Goal: Transaction & Acquisition: Book appointment/travel/reservation

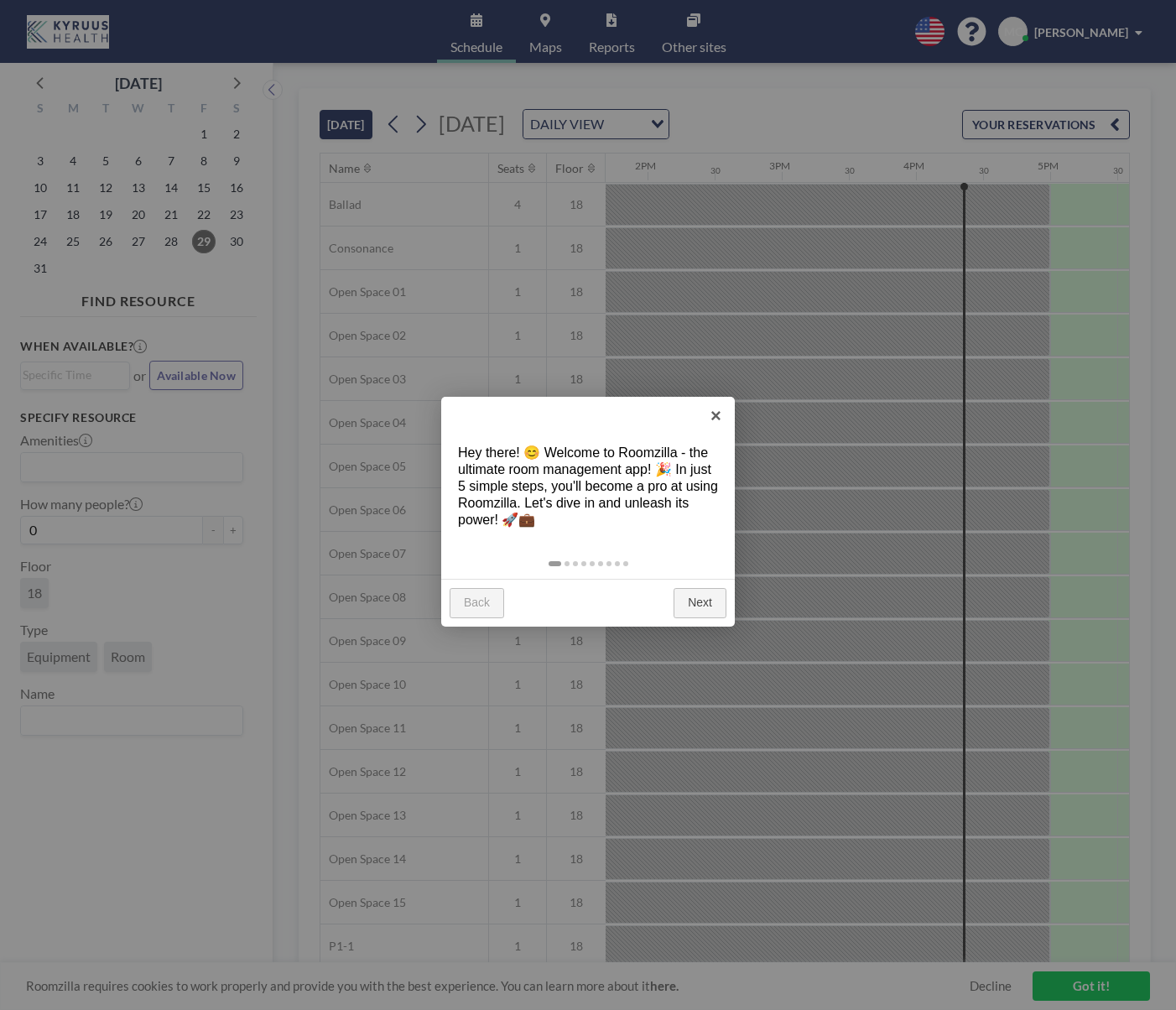
scroll to position [0, 2080]
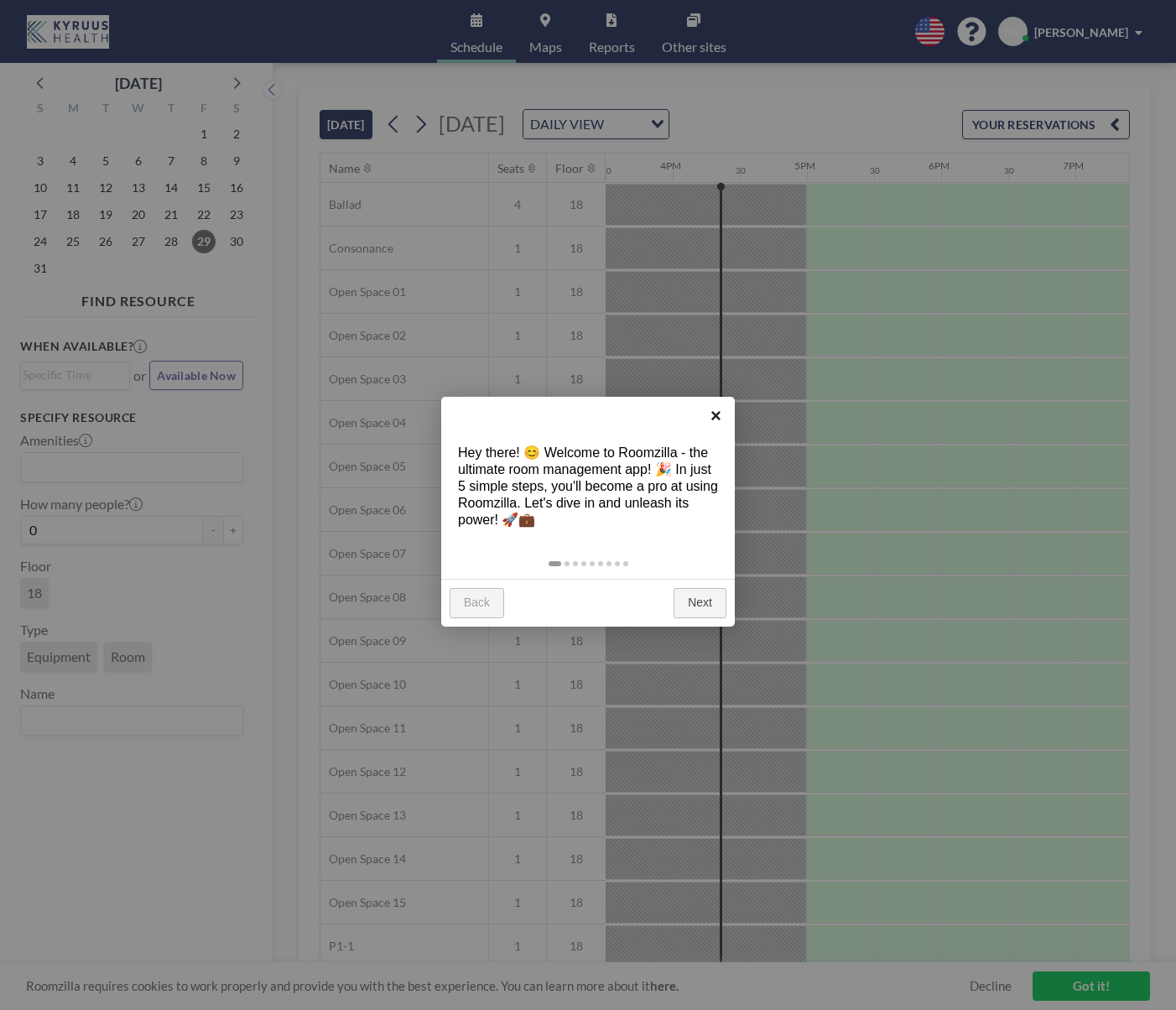
click at [719, 424] on link "×" at bounding box center [716, 416] width 38 height 38
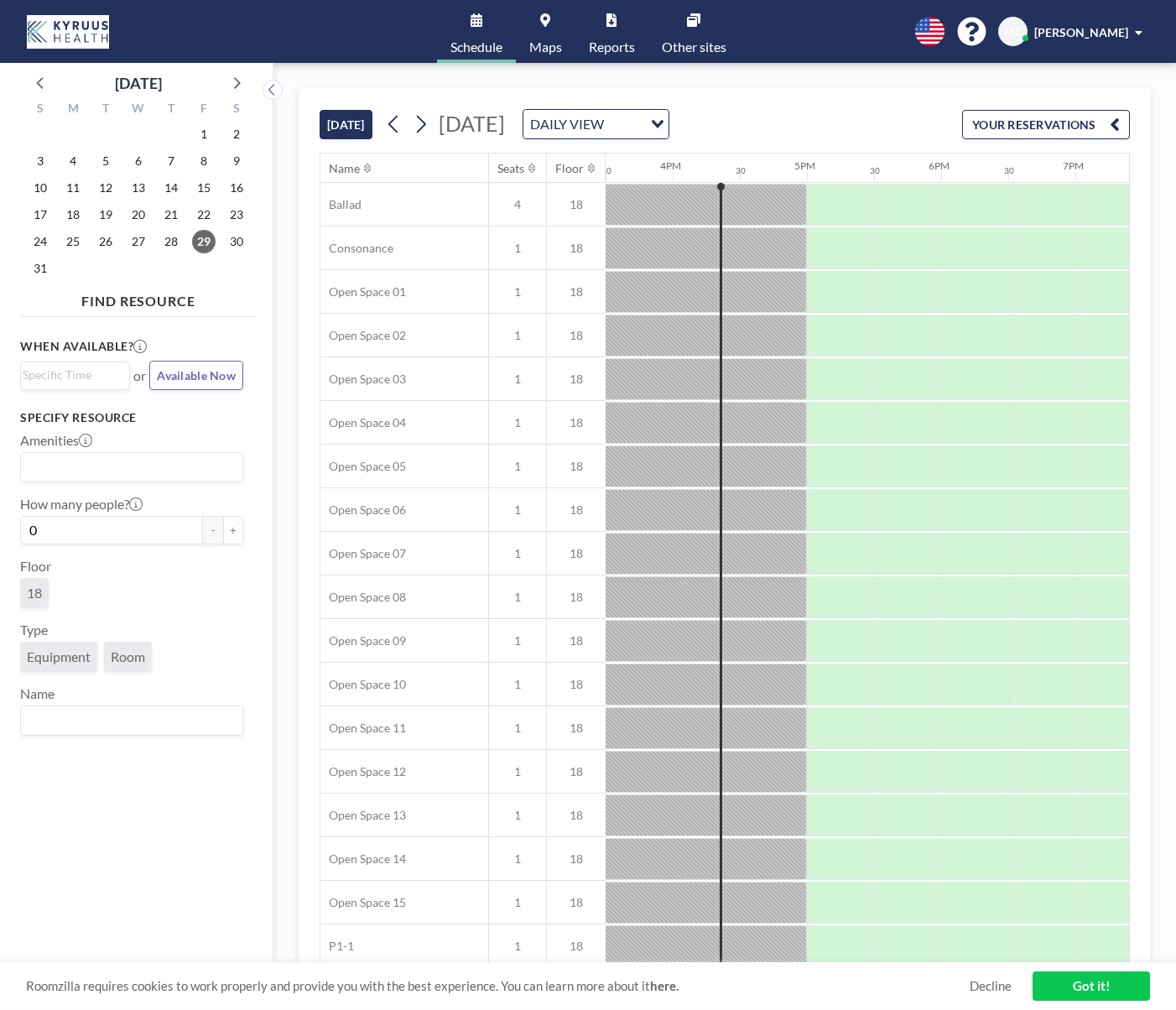
click at [251, 86] on div "[DATE]" at bounding box center [138, 79] width 237 height 32
click at [243, 80] on icon at bounding box center [236, 82] width 22 height 22
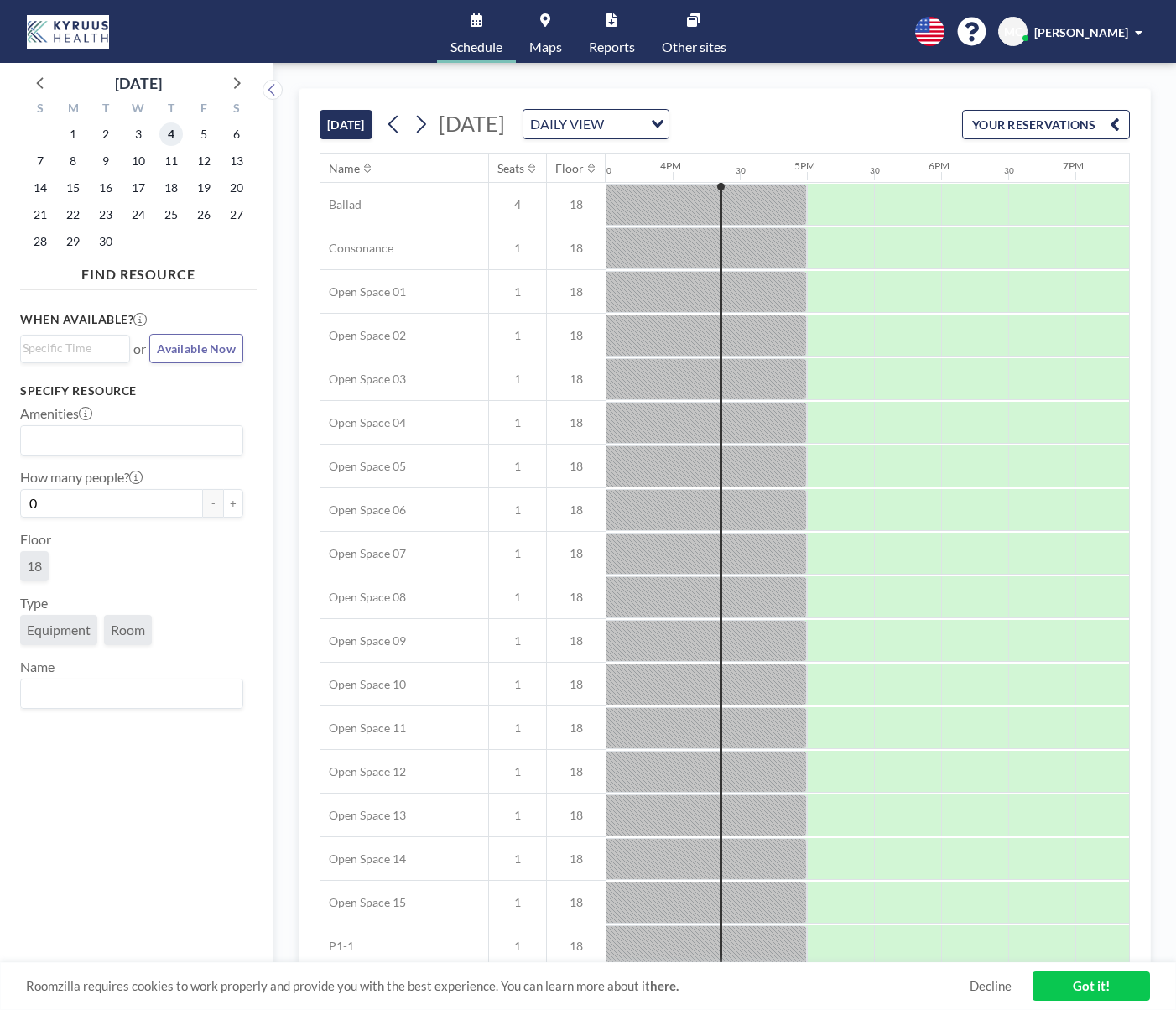
click at [163, 133] on span "4" at bounding box center [171, 134] width 24 height 24
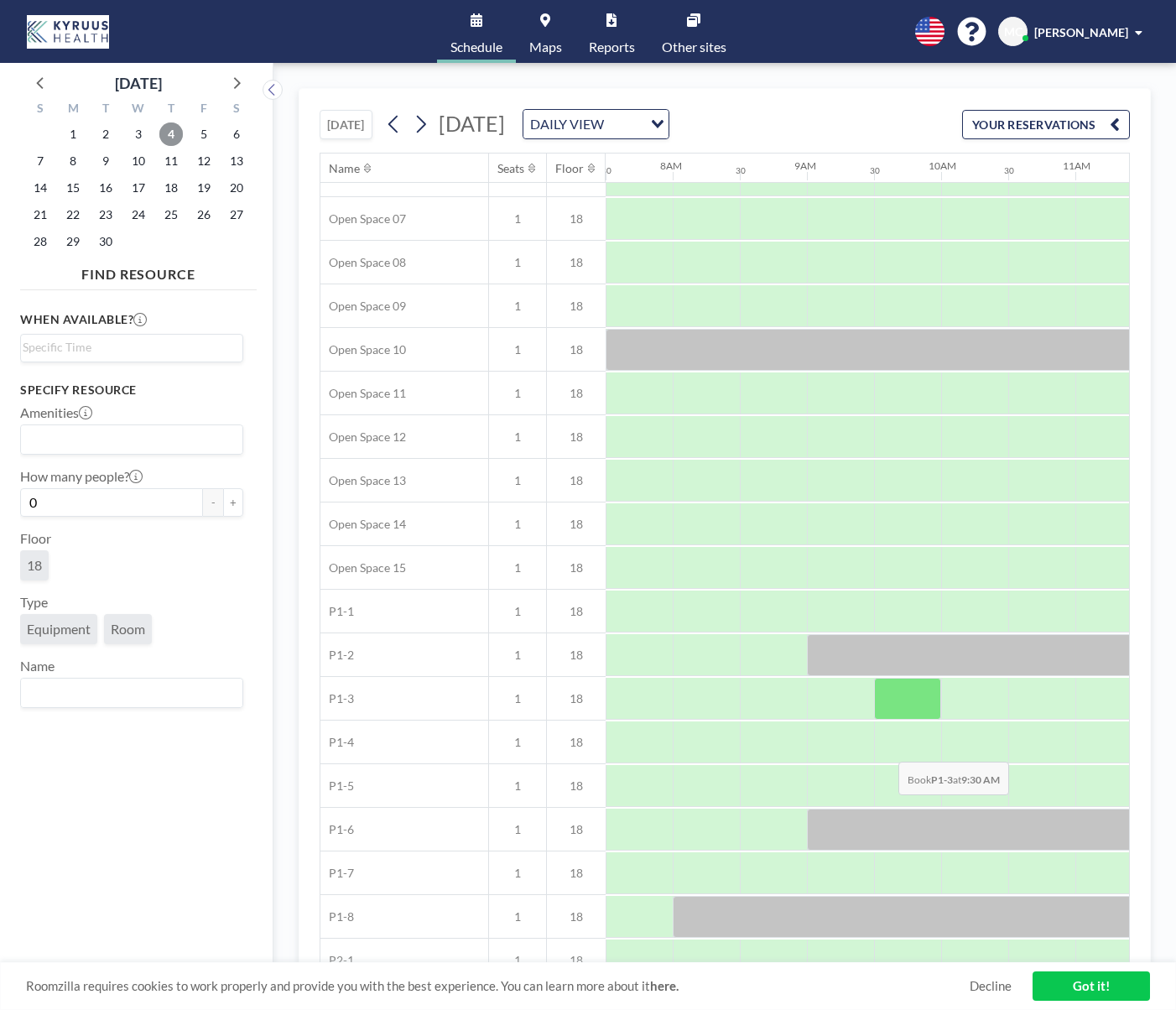
scroll to position [402, 1007]
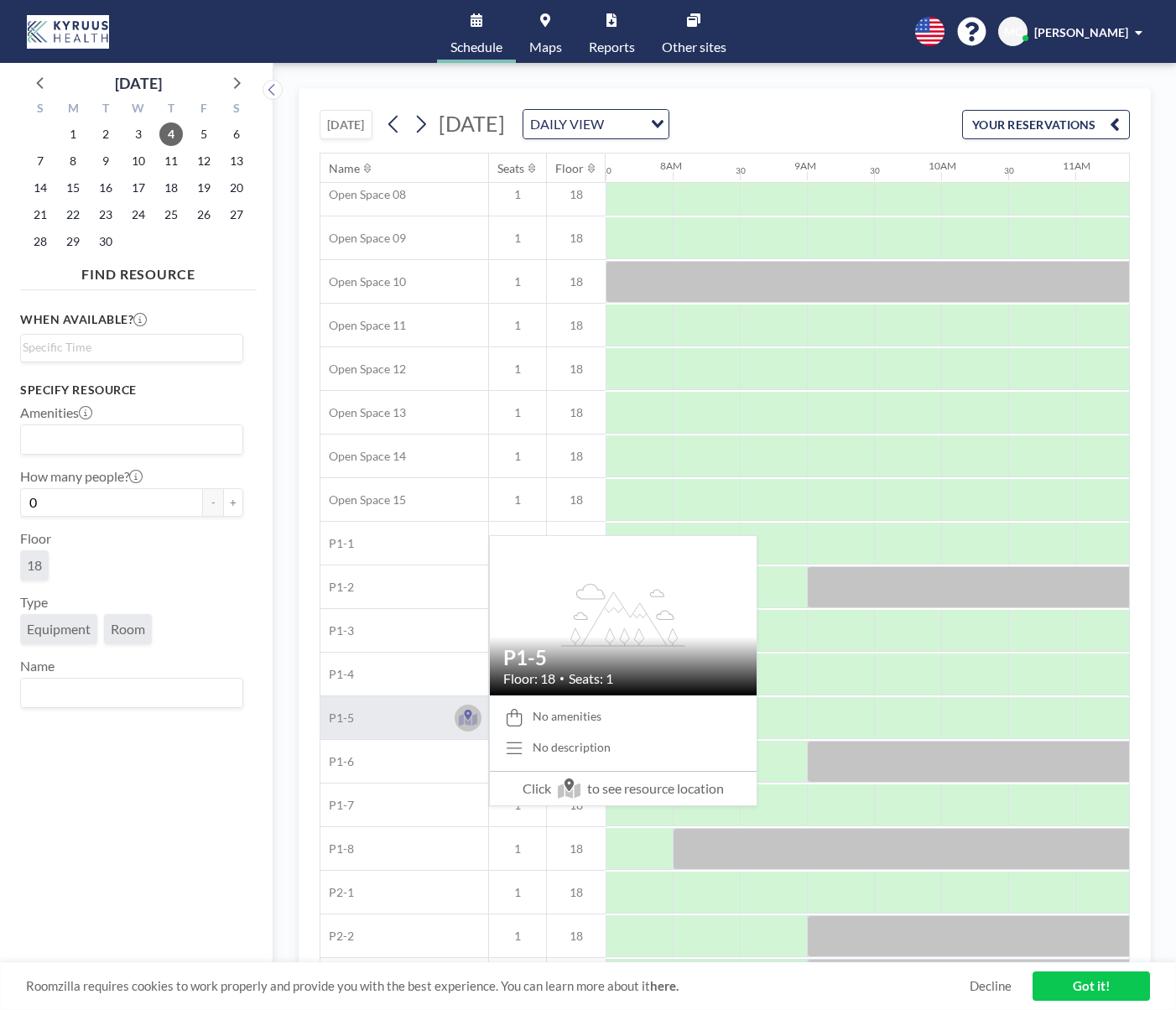
click at [461, 718] on icon at bounding box center [469, 719] width 19 height 12
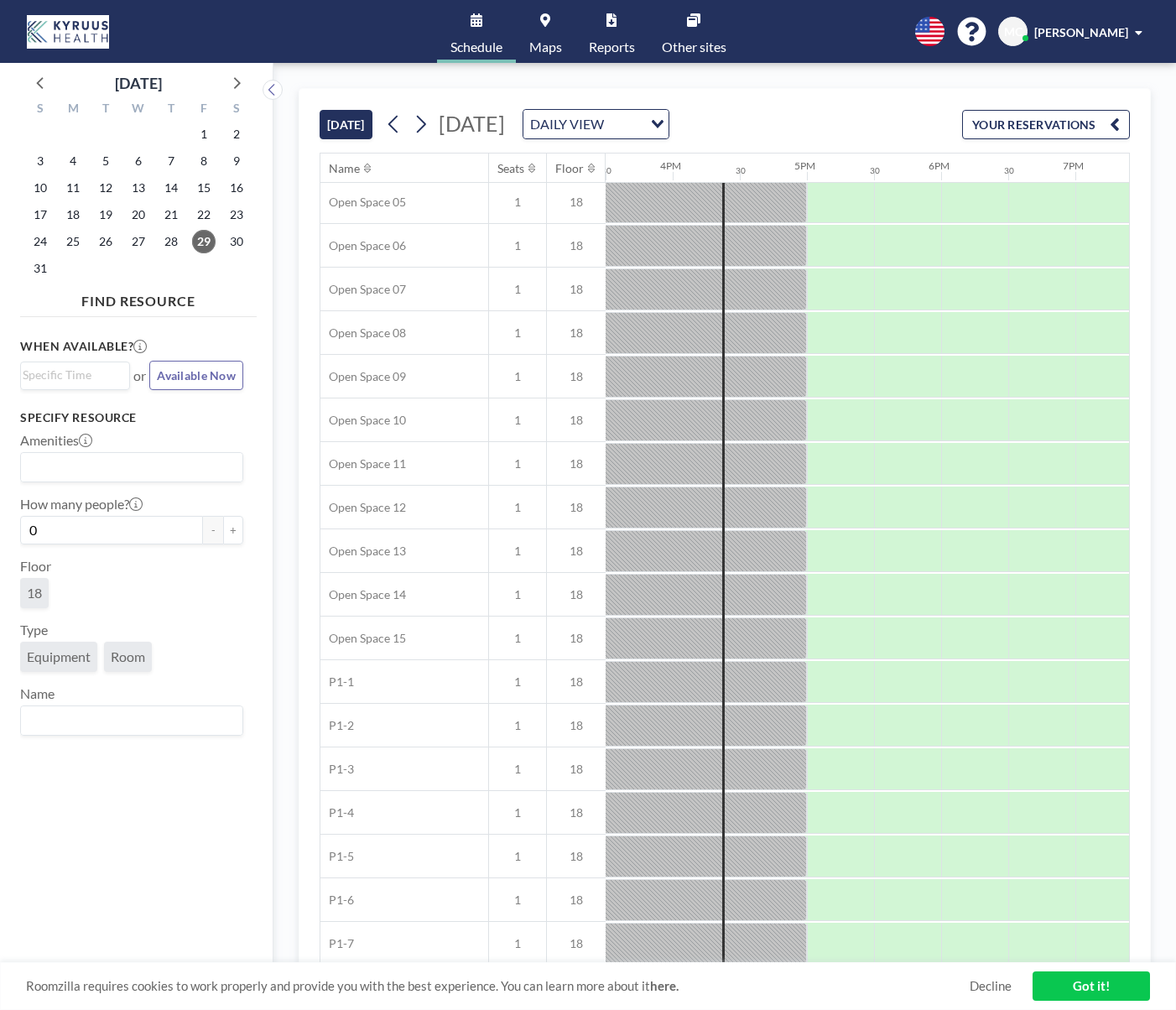
scroll to position [450, 2080]
click at [236, 75] on icon at bounding box center [236, 82] width 22 height 22
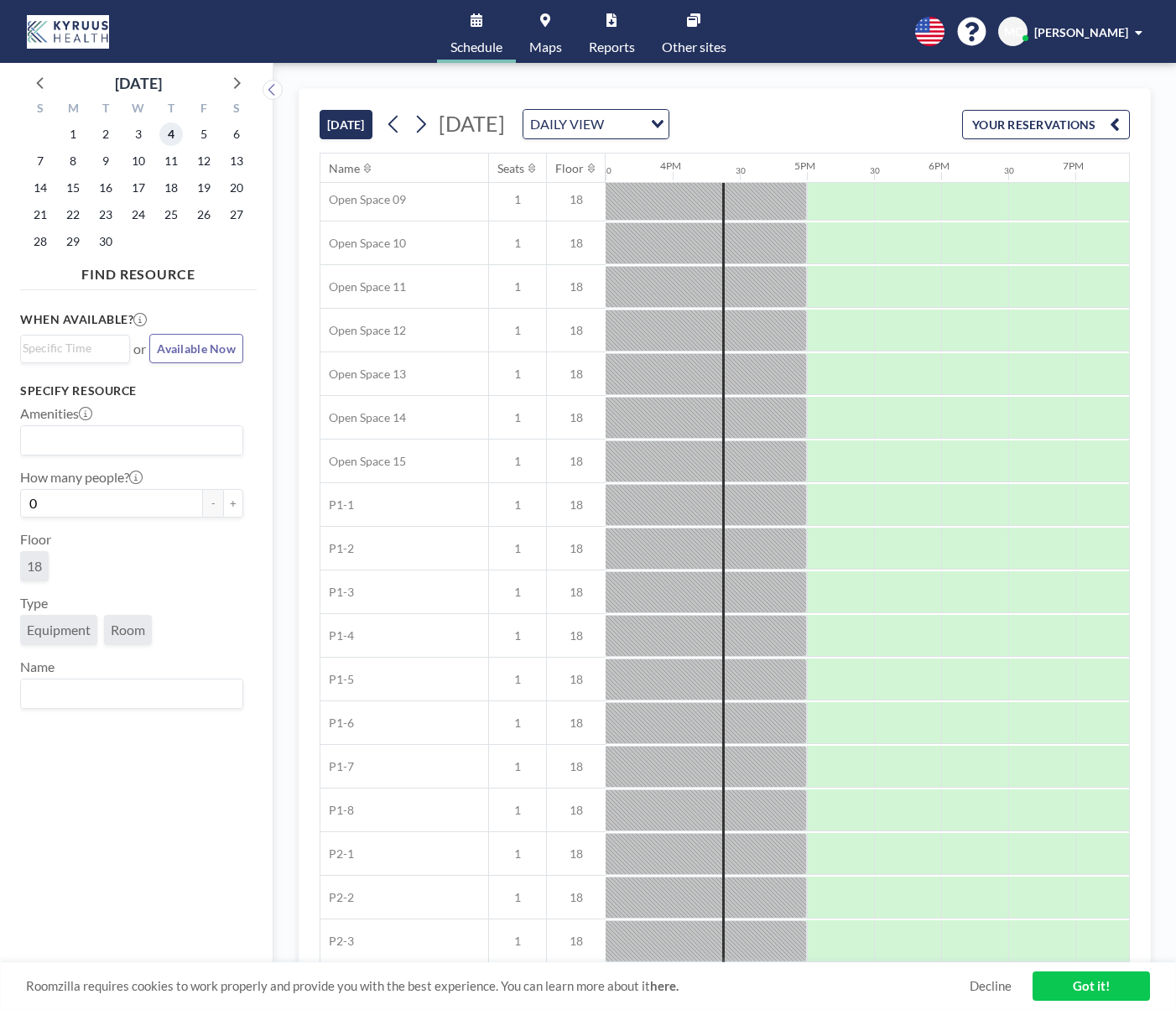
click at [175, 134] on span "4" at bounding box center [171, 134] width 24 height 24
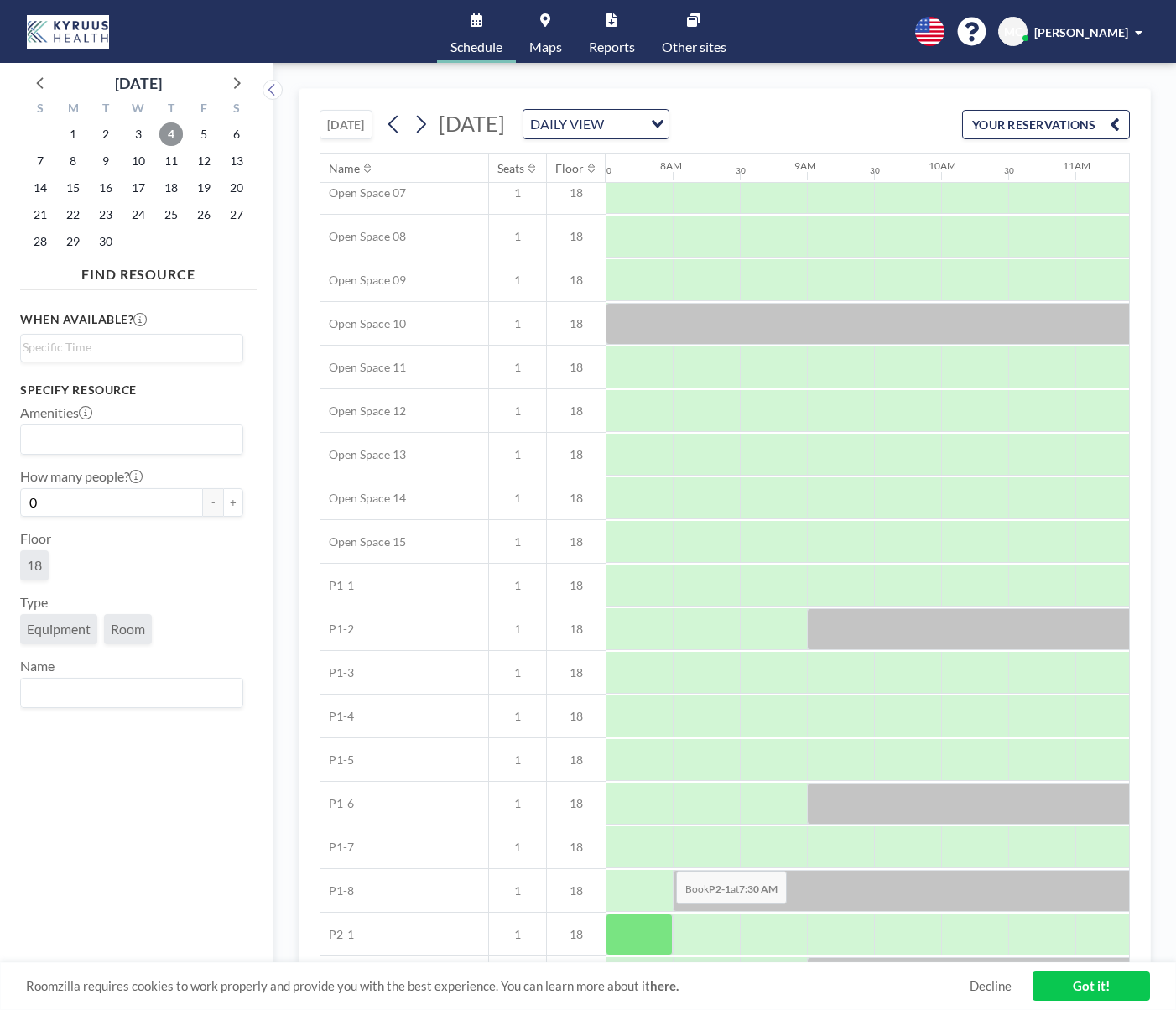
scroll to position [450, 1007]
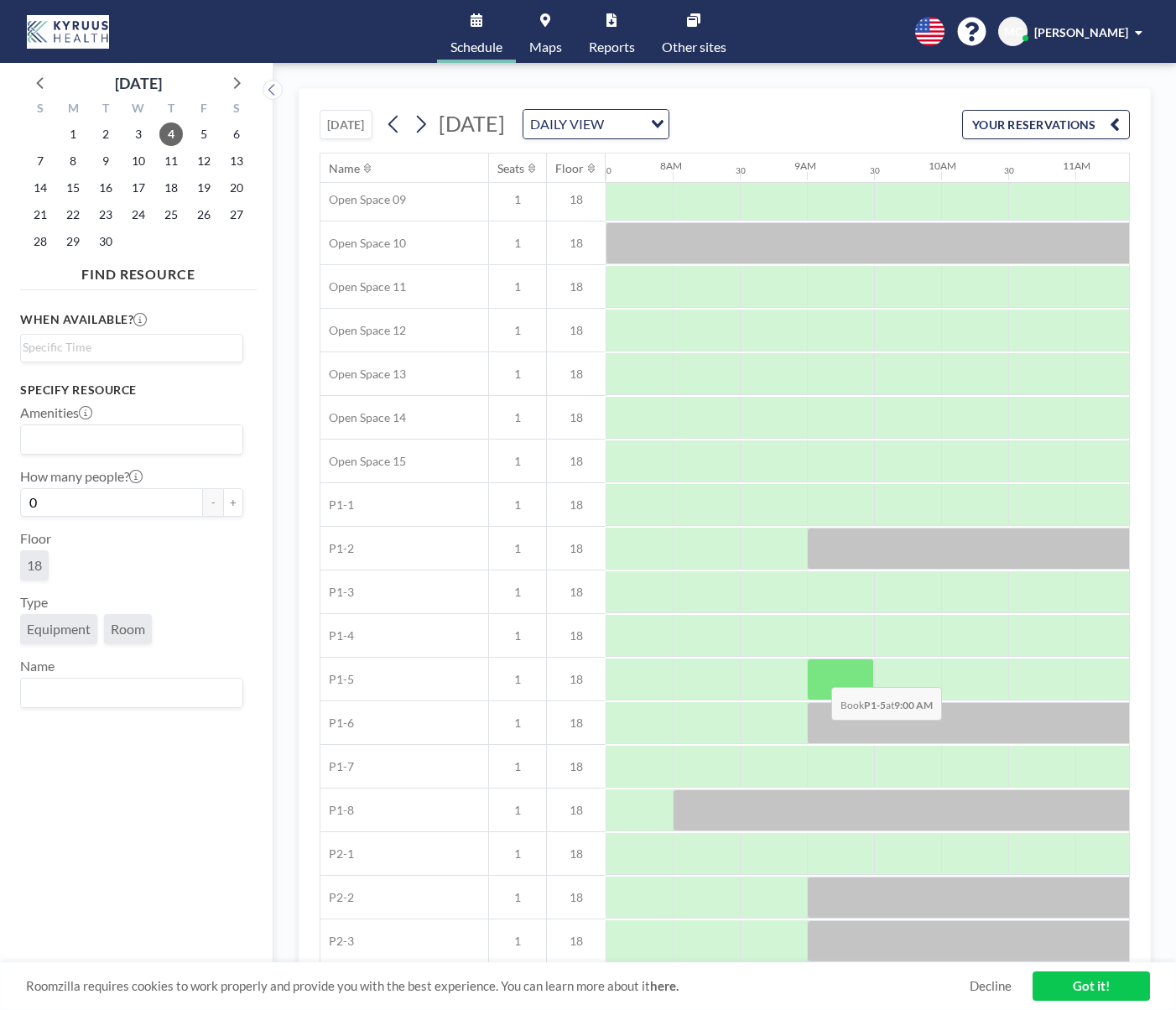
click at [818, 675] on div at bounding box center [841, 679] width 67 height 42
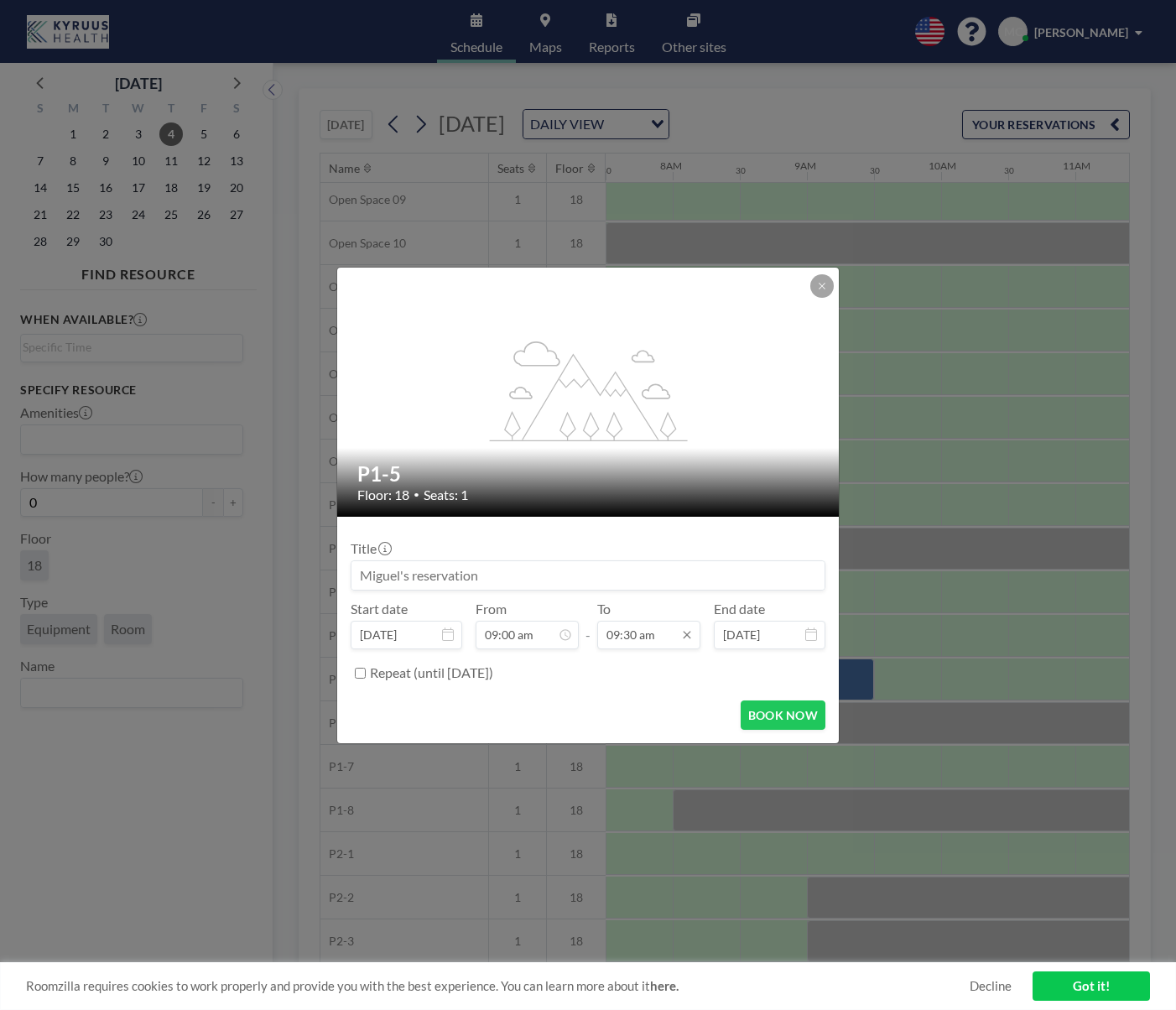
scroll to position [567, 0]
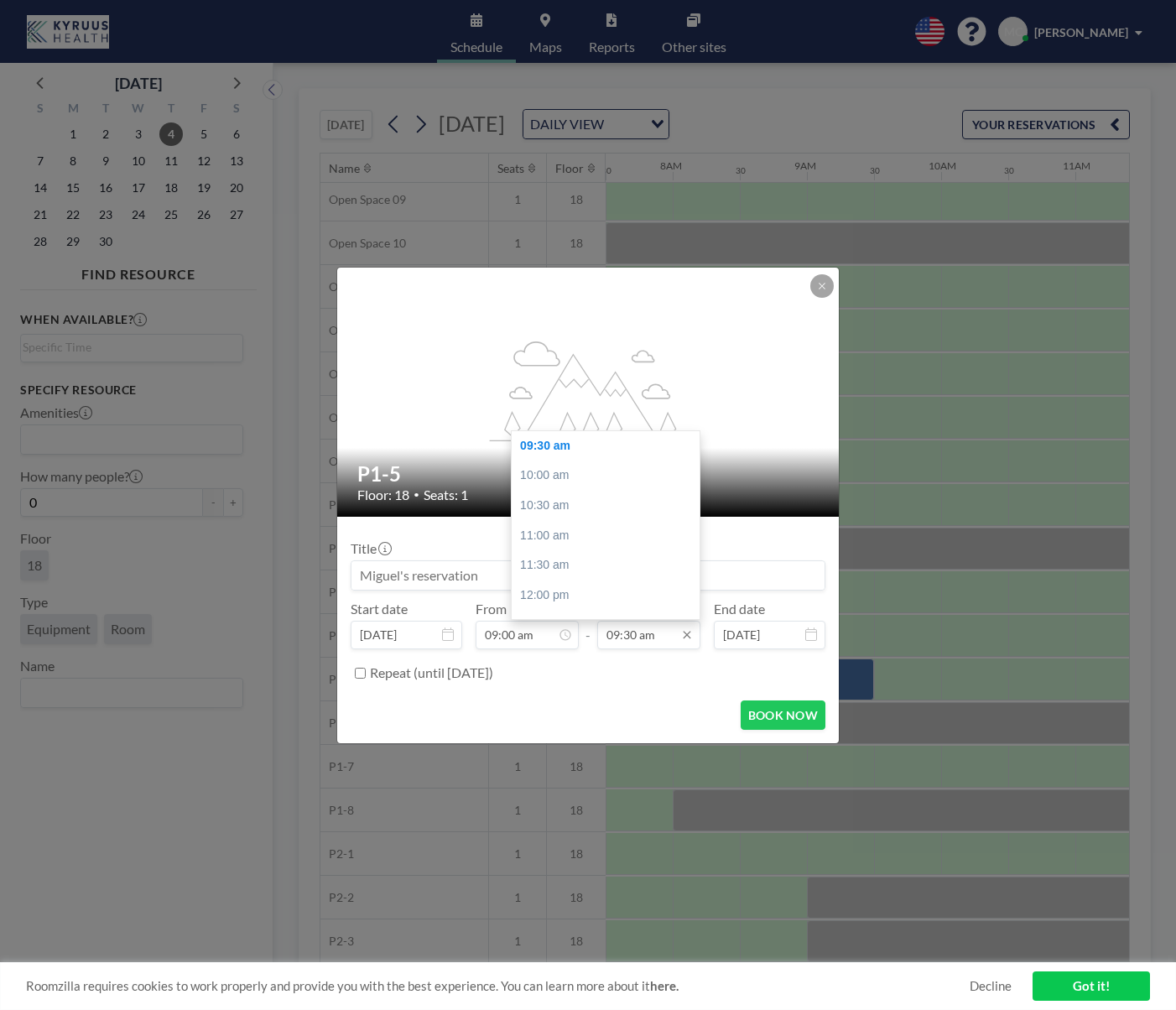
click at [642, 636] on input "09:30 am" at bounding box center [649, 635] width 103 height 29
click at [592, 598] on div "04:00 pm" at bounding box center [610, 607] width 197 height 31
type input "04:00 pm"
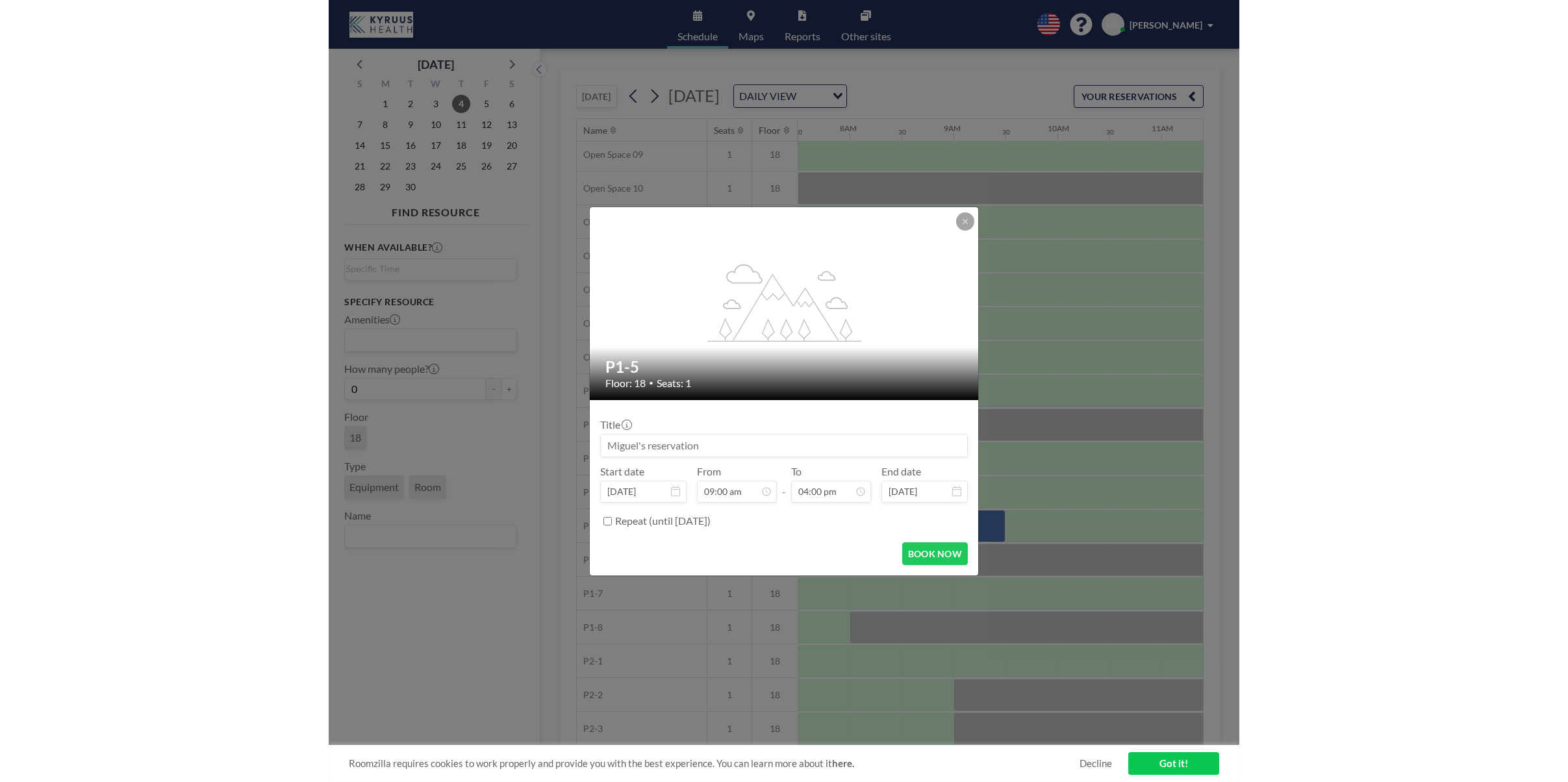
scroll to position [740, 0]
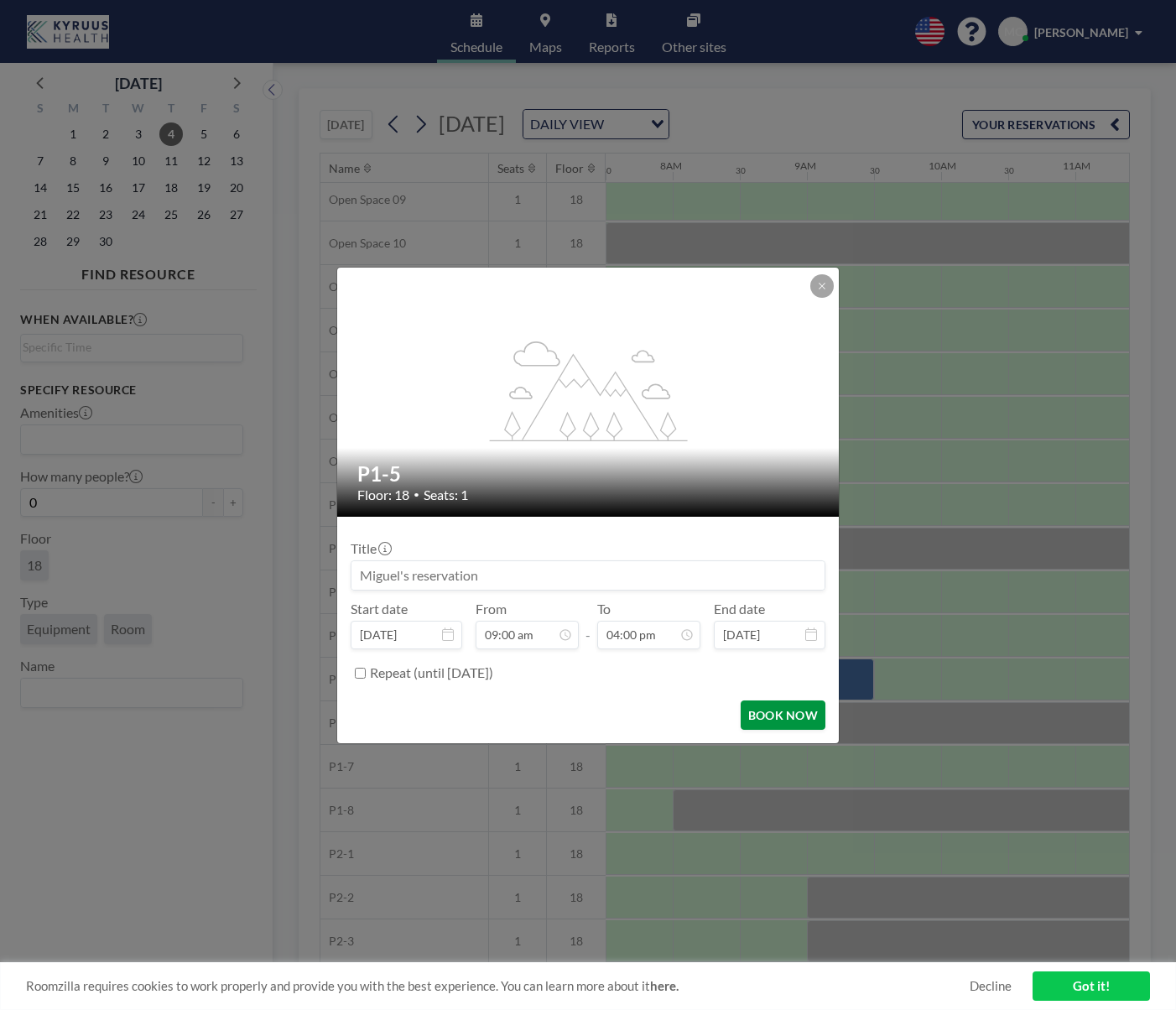
click at [776, 717] on button "BOOK NOW" at bounding box center [783, 715] width 85 height 30
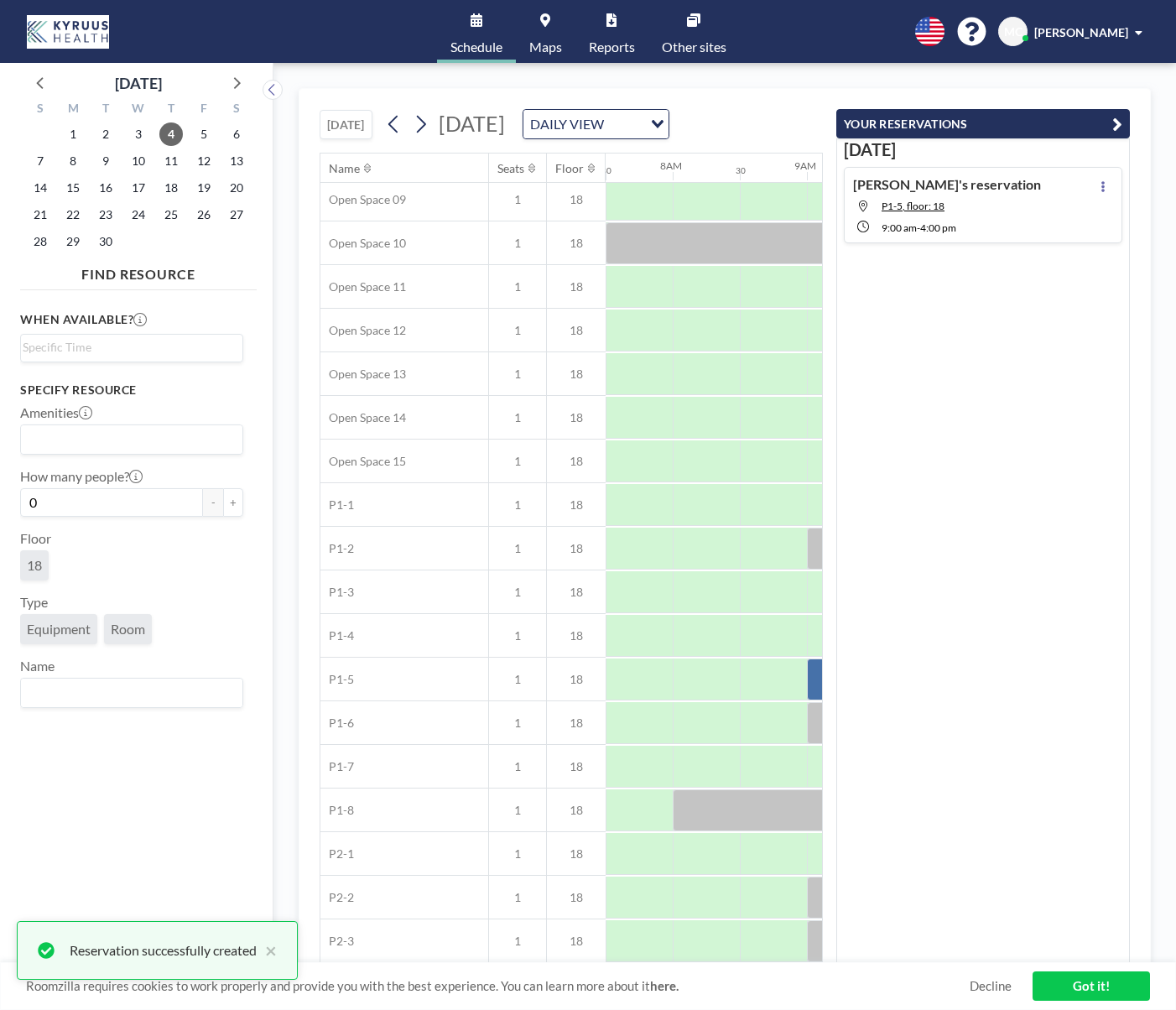
click at [1093, 989] on link "Got it!" at bounding box center [1091, 986] width 118 height 30
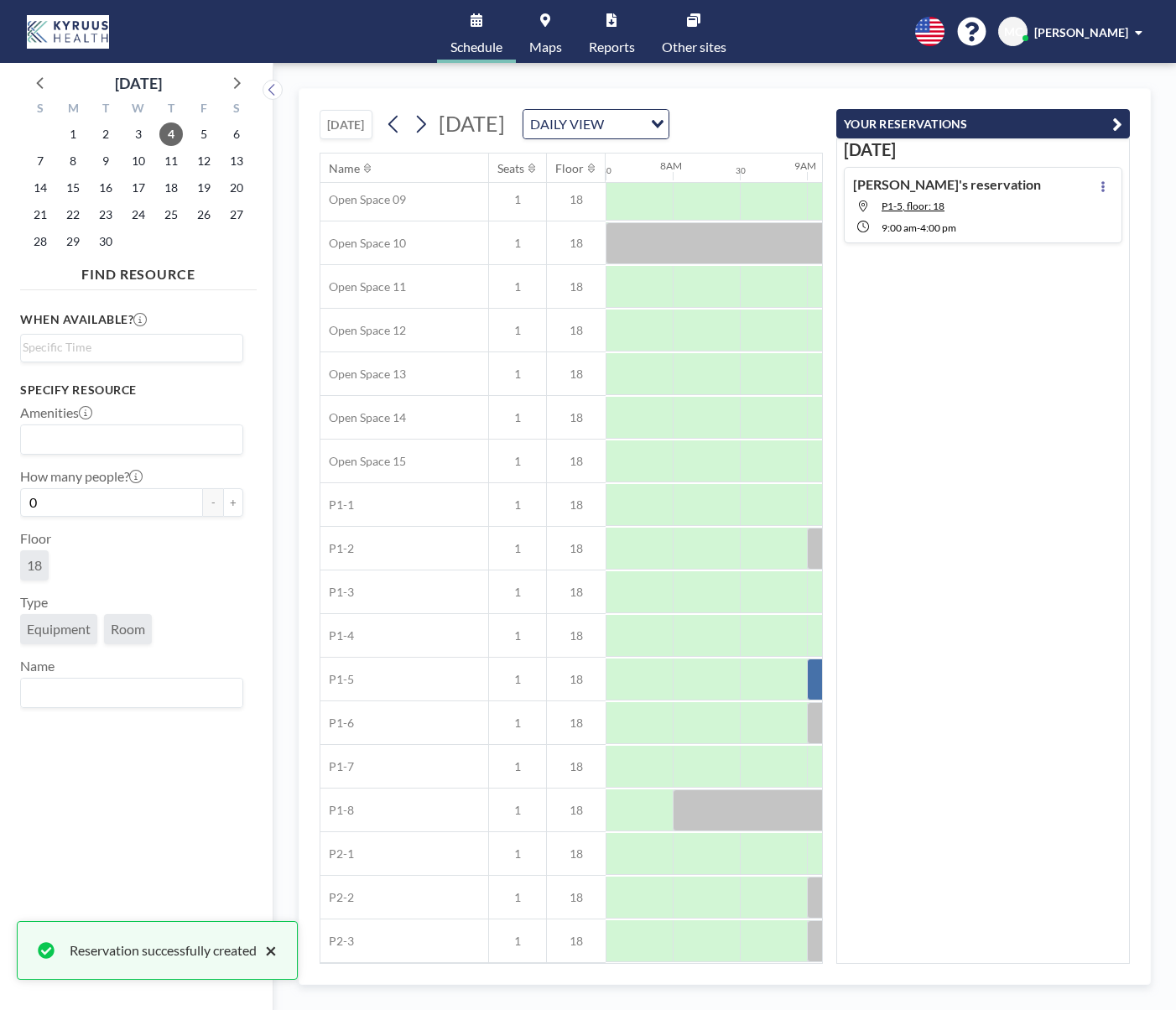
click at [277, 947] on button "×" at bounding box center [266, 950] width 20 height 20
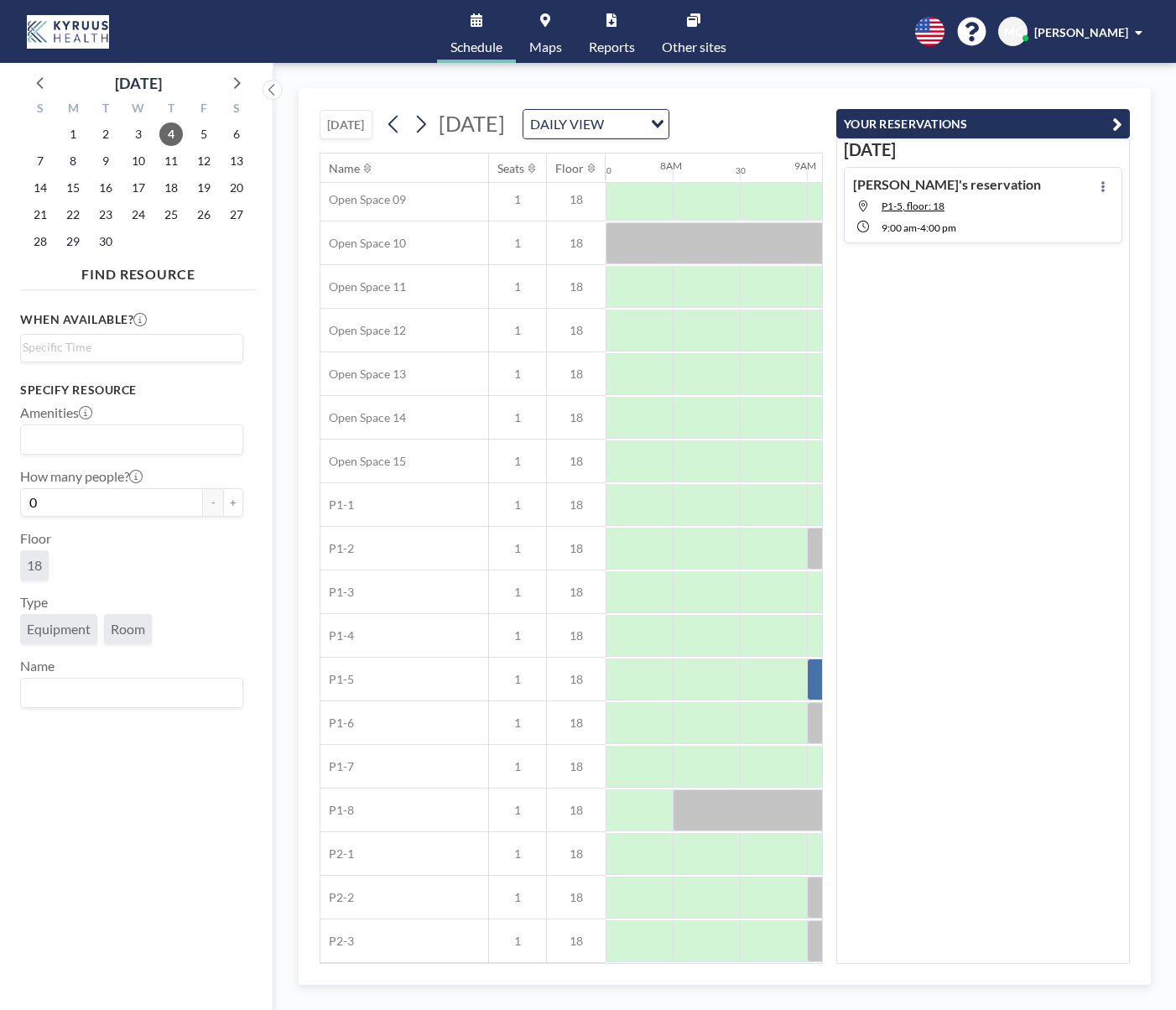
click at [793, 95] on div "TODAY Thursday, September 4, 2025 DAILY VIEW Loading..." at bounding box center [571, 120] width 504 height 64
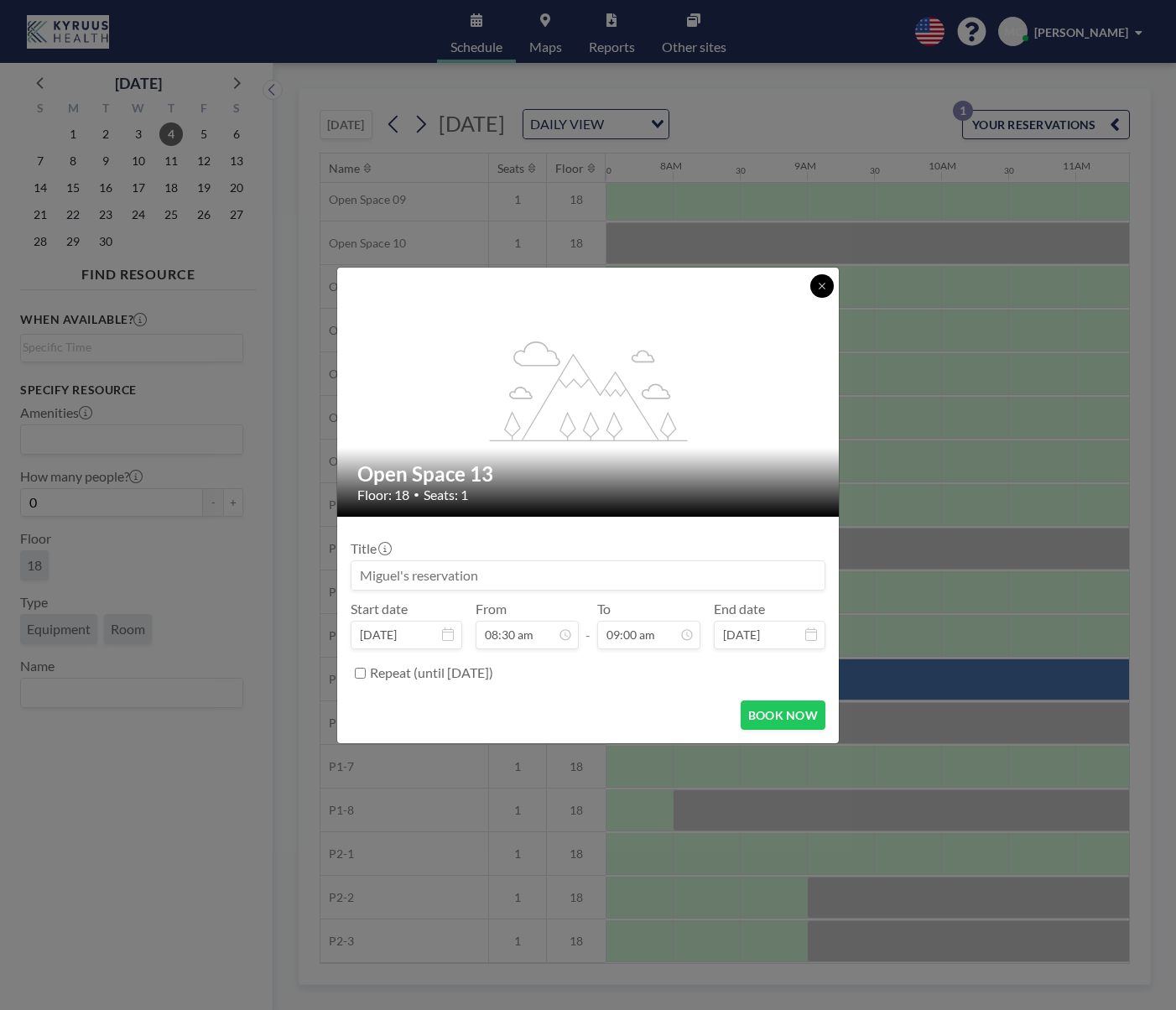
click at [829, 278] on button at bounding box center [822, 285] width 24 height 24
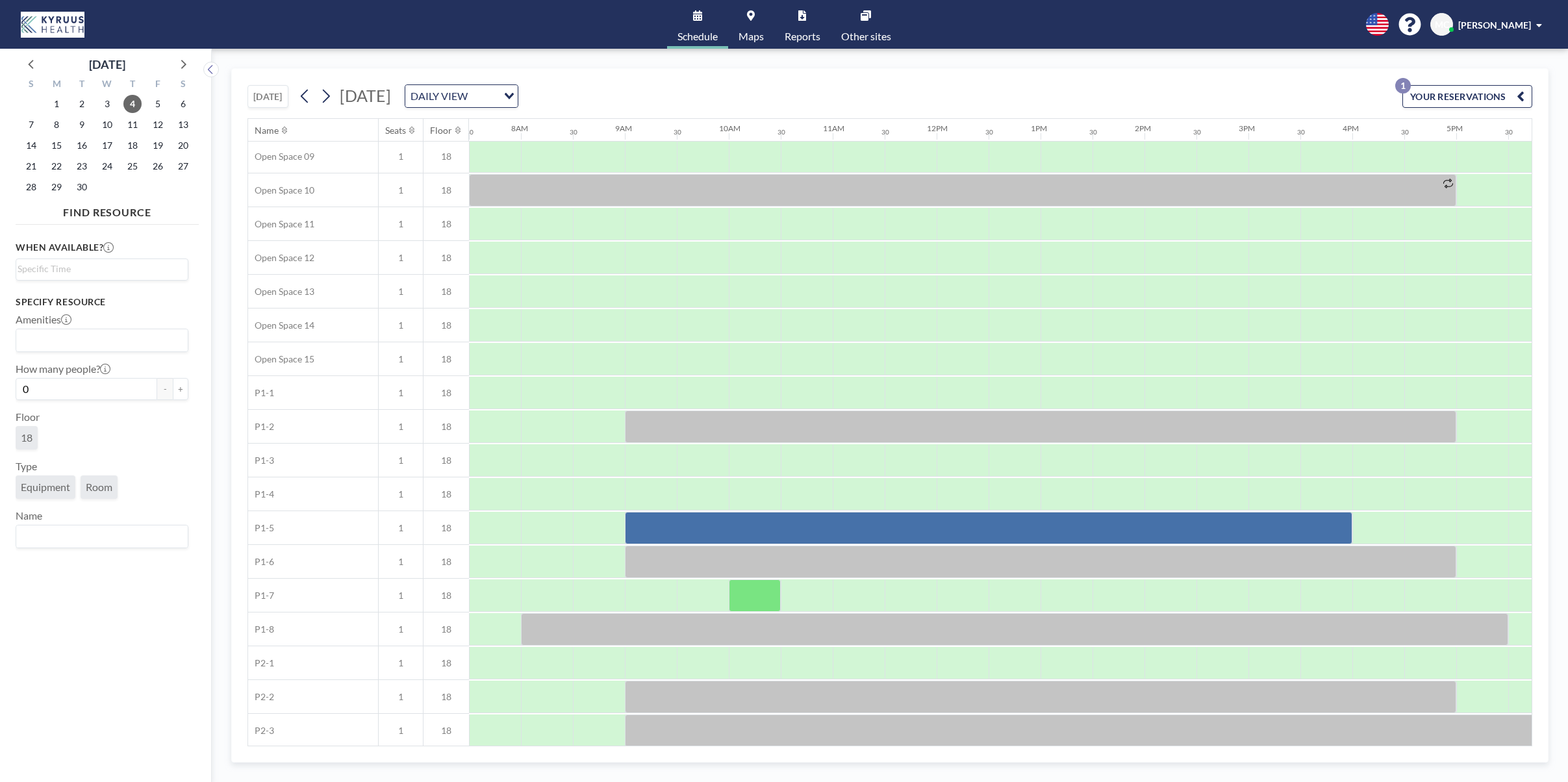
scroll to position [349, 779]
